Goal: Task Accomplishment & Management: Manage account settings

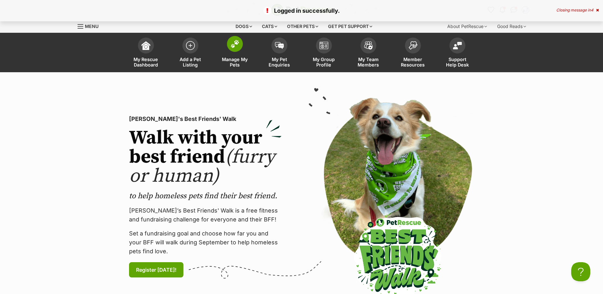
click at [228, 46] on span at bounding box center [235, 44] width 16 height 16
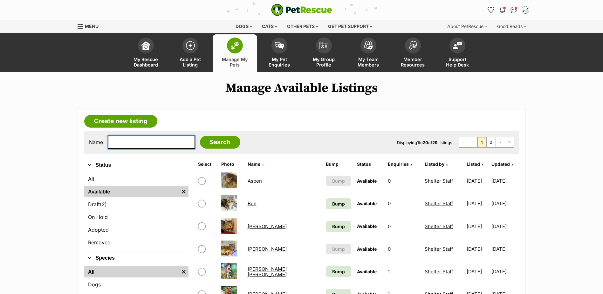
click at [126, 141] on input "text" at bounding box center [151, 142] width 87 height 13
click at [248, 205] on link "Ben" at bounding box center [252, 203] width 9 height 6
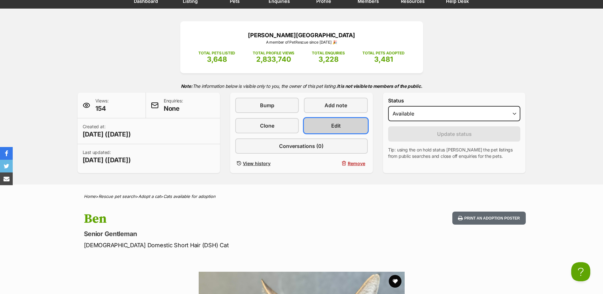
click at [344, 130] on link "Edit" at bounding box center [336, 125] width 64 height 15
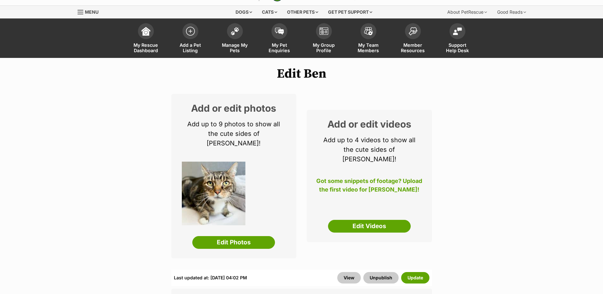
scroll to position [32, 0]
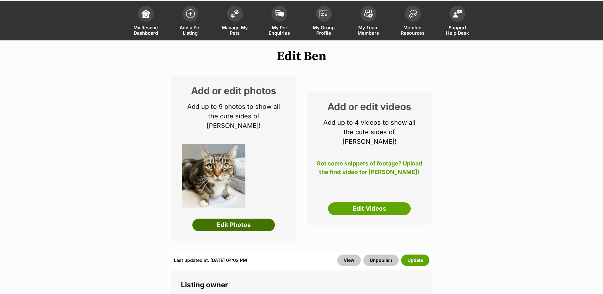
click at [246, 220] on link "Edit Photos" at bounding box center [233, 225] width 83 height 13
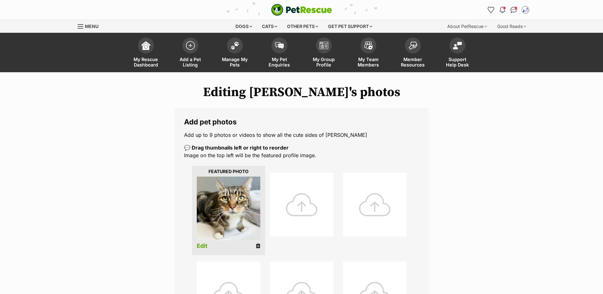
click at [299, 217] on div at bounding box center [302, 205] width 64 height 64
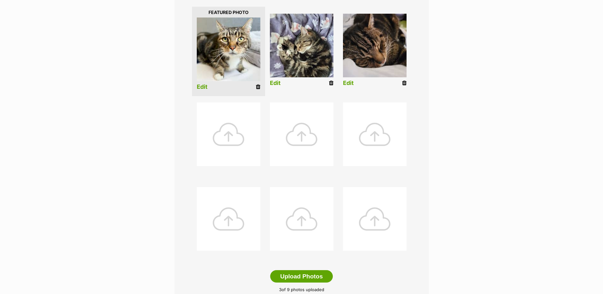
scroll to position [318, 0]
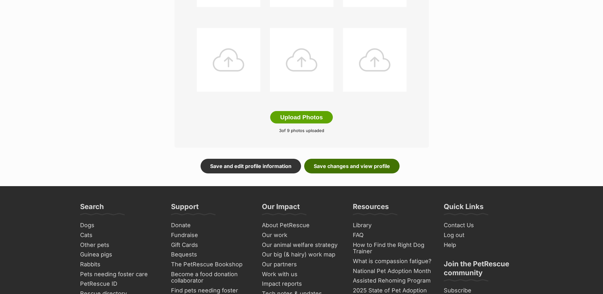
click at [355, 169] on link "Save changes and view profile" at bounding box center [351, 166] width 95 height 15
